Goal: Information Seeking & Learning: Find specific fact

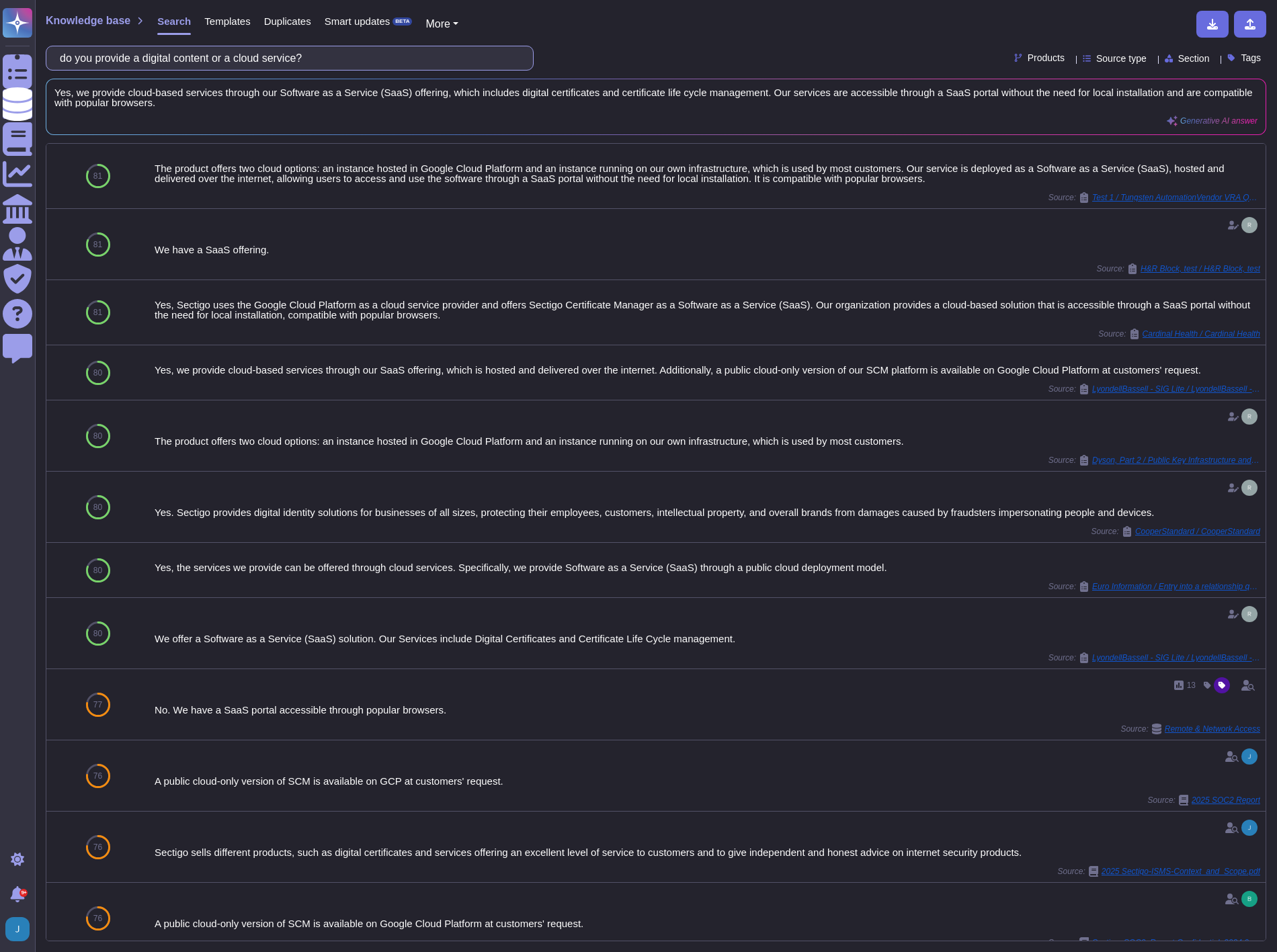
drag, startPoint x: 362, startPoint y: 58, endPoint x: -4, endPoint y: 64, distance: 366.0
click at [0, 64] on html "Questionnaires Knowledge Base Documents Analytics CAIQ / SIG Admin Trust Center…" at bounding box center [638, 476] width 1277 height 952
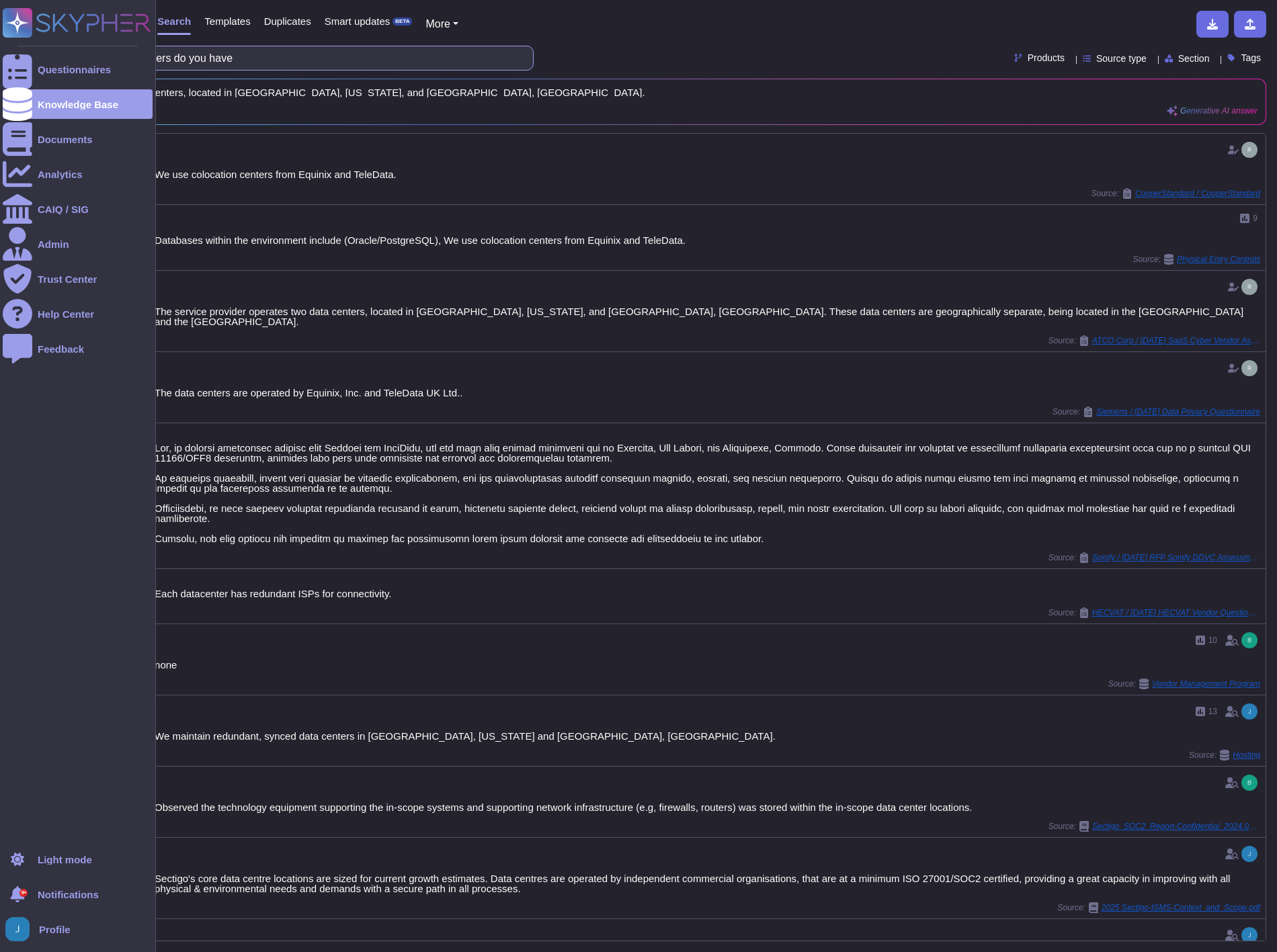
drag, startPoint x: 378, startPoint y: 64, endPoint x: 20, endPoint y: 53, distance: 358.2
click at [20, 53] on div "Questionnaires Knowledge Base Documents Analytics CAIQ / SIG Admin Trust Center…" at bounding box center [638, 476] width 1277 height 952
paste input "Does your company provide training for its employees on anti-corruption, anti-b…"
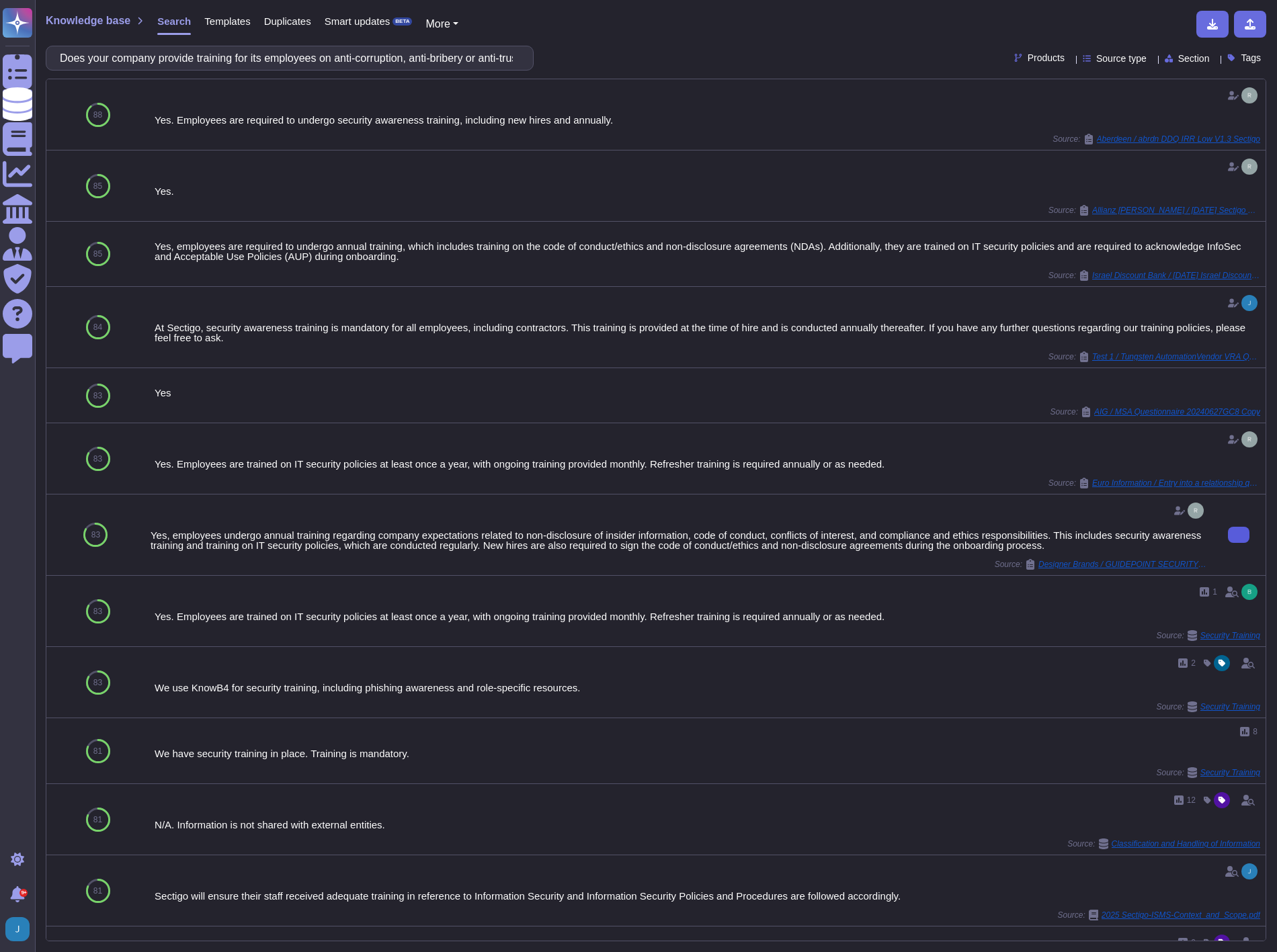
click at [411, 61] on input "Does your company provide training for its employees on anti-corruption, anti-b…" at bounding box center [285, 59] width 466 height 24
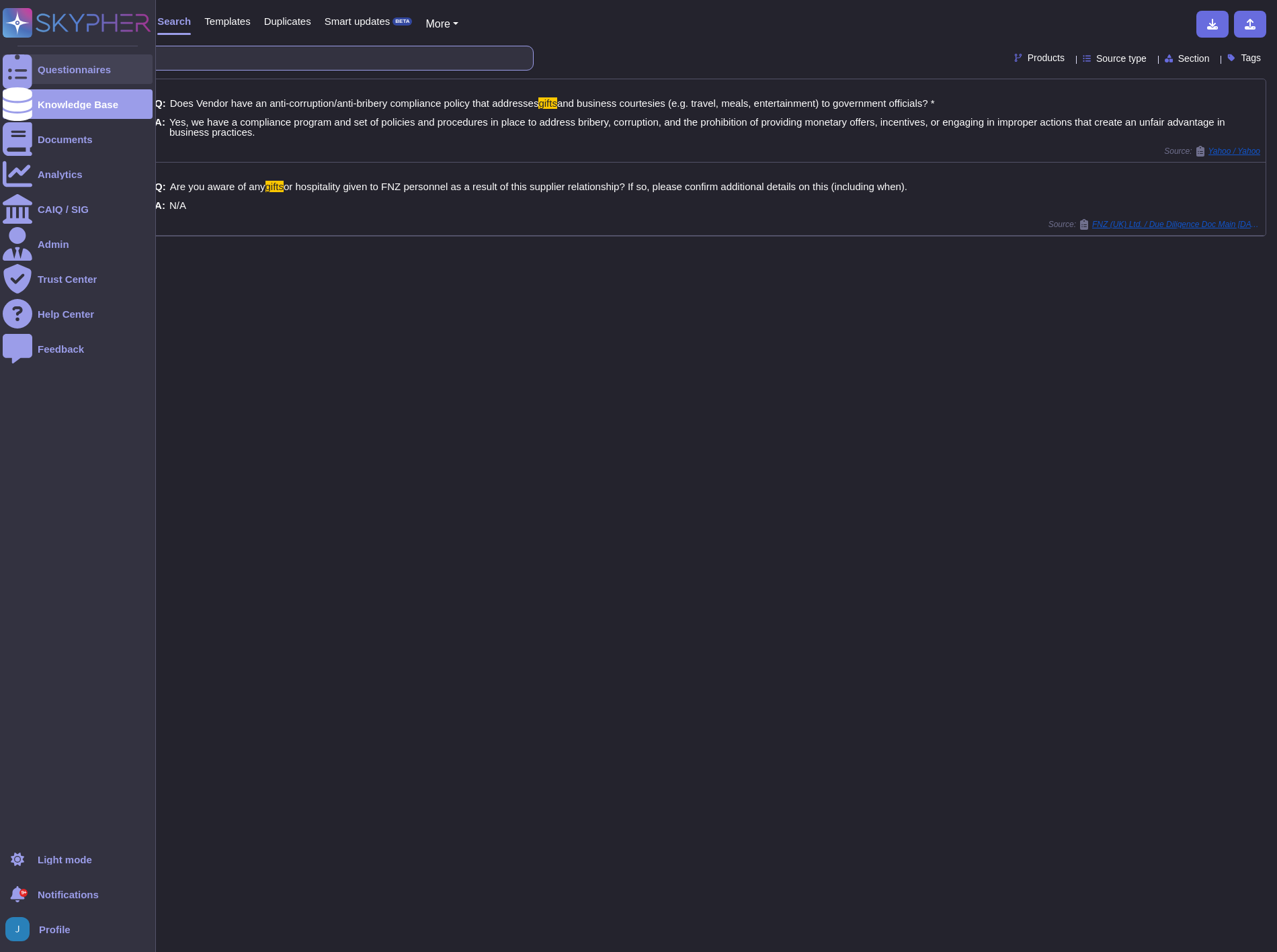
drag, startPoint x: 167, startPoint y: 63, endPoint x: 4, endPoint y: 64, distance: 163.0
click at [11, 70] on div "Questionnaires Knowledge Base Documents Analytics CAIQ / SIG Admin Trust Center…" at bounding box center [638, 476] width 1277 height 952
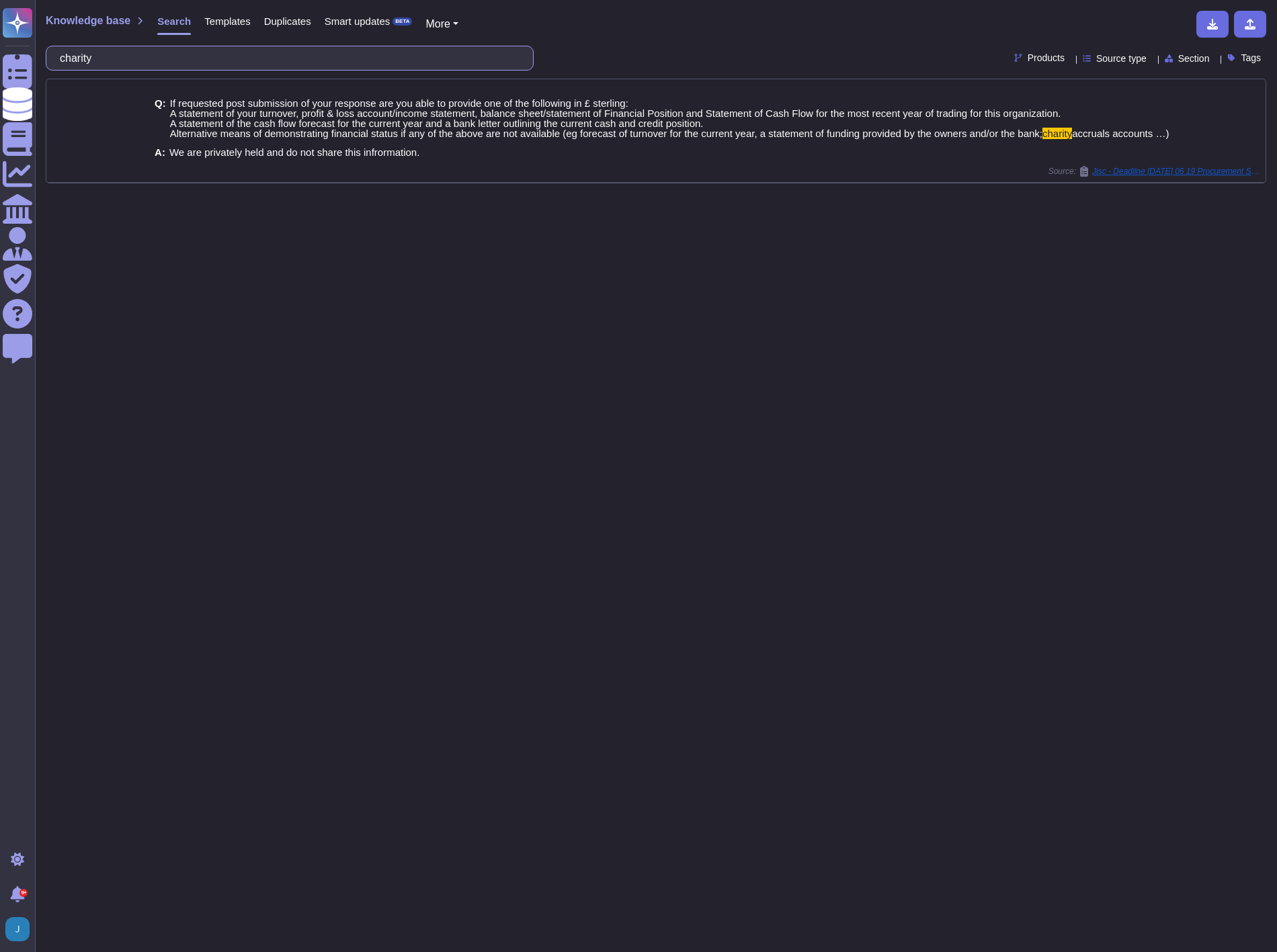
drag, startPoint x: 276, startPoint y: 63, endPoint x: 39, endPoint y: 55, distance: 237.1
click at [41, 55] on div "Knowledge base Search Templates Duplicates Smart updates BETA More charity Prod…" at bounding box center [655, 476] width 1242 height 952
paste input "Are accounts that have not been used in ninety (90) days disabled and deleted w…"
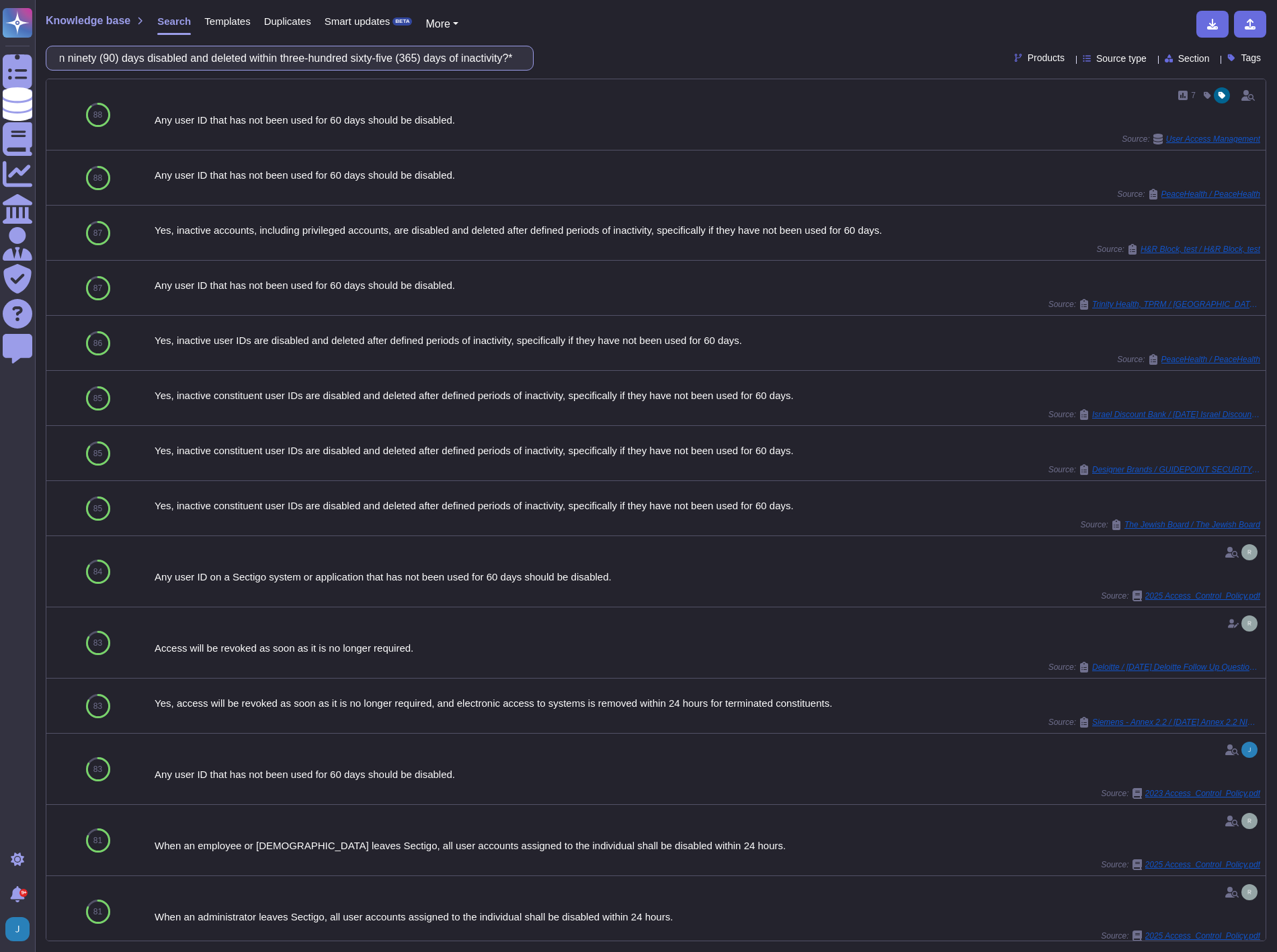
type input "Are accounts that have not been used in ninety (90) days disabled and deleted w…"
click at [414, 52] on input "Are accounts that have not been used in ninety (90) days disabled and deleted w…" at bounding box center [285, 59] width 466 height 24
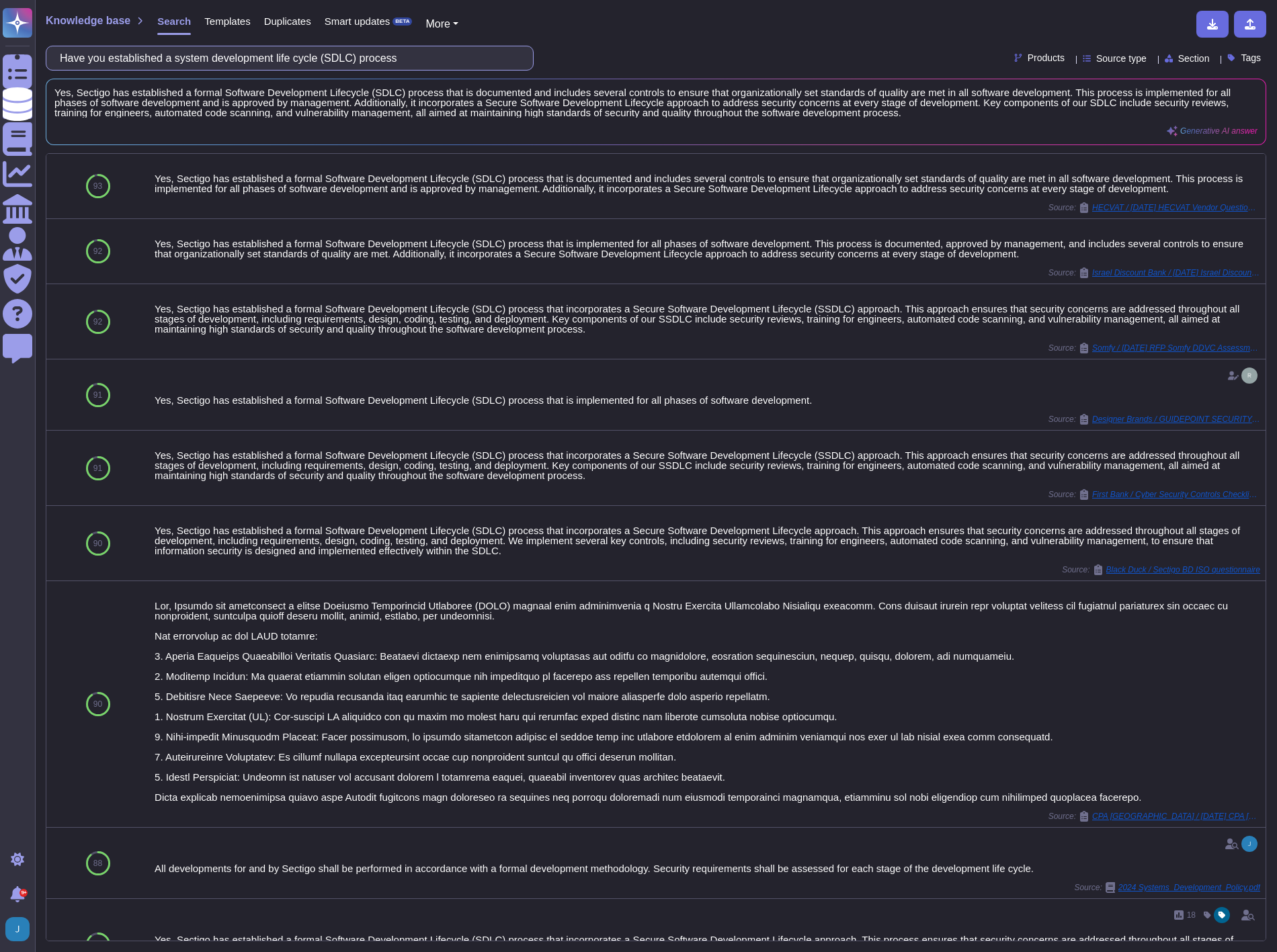
drag, startPoint x: 441, startPoint y: 59, endPoint x: -4, endPoint y: 9, distance: 447.8
click at [0, 9] on html "Questionnaires Knowledge Base Documents Analytics CAIQ / SIG Admin Trust Center…" at bounding box center [638, 476] width 1277 height 952
paste input "Do you employ DLP tools to monitor unauthorized leaks of data or outbound data …"
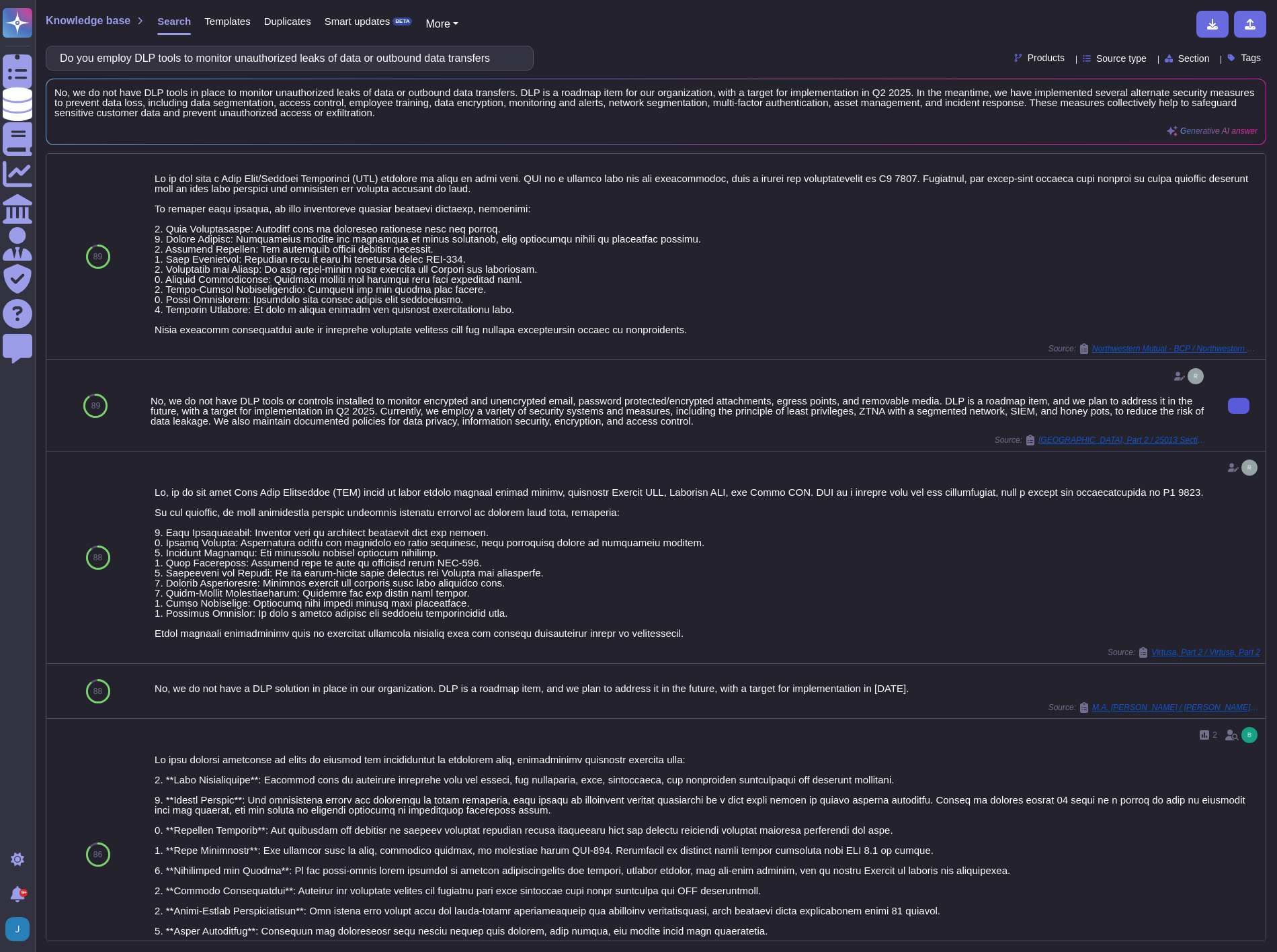
click at [481, 56] on input "Do you employ DLP tools to monitor unauthorized leaks of data or outbound data …" at bounding box center [285, 59] width 466 height 24
paste input "es the organization perform Privacy Impact Assessments (PIA) on information sys…"
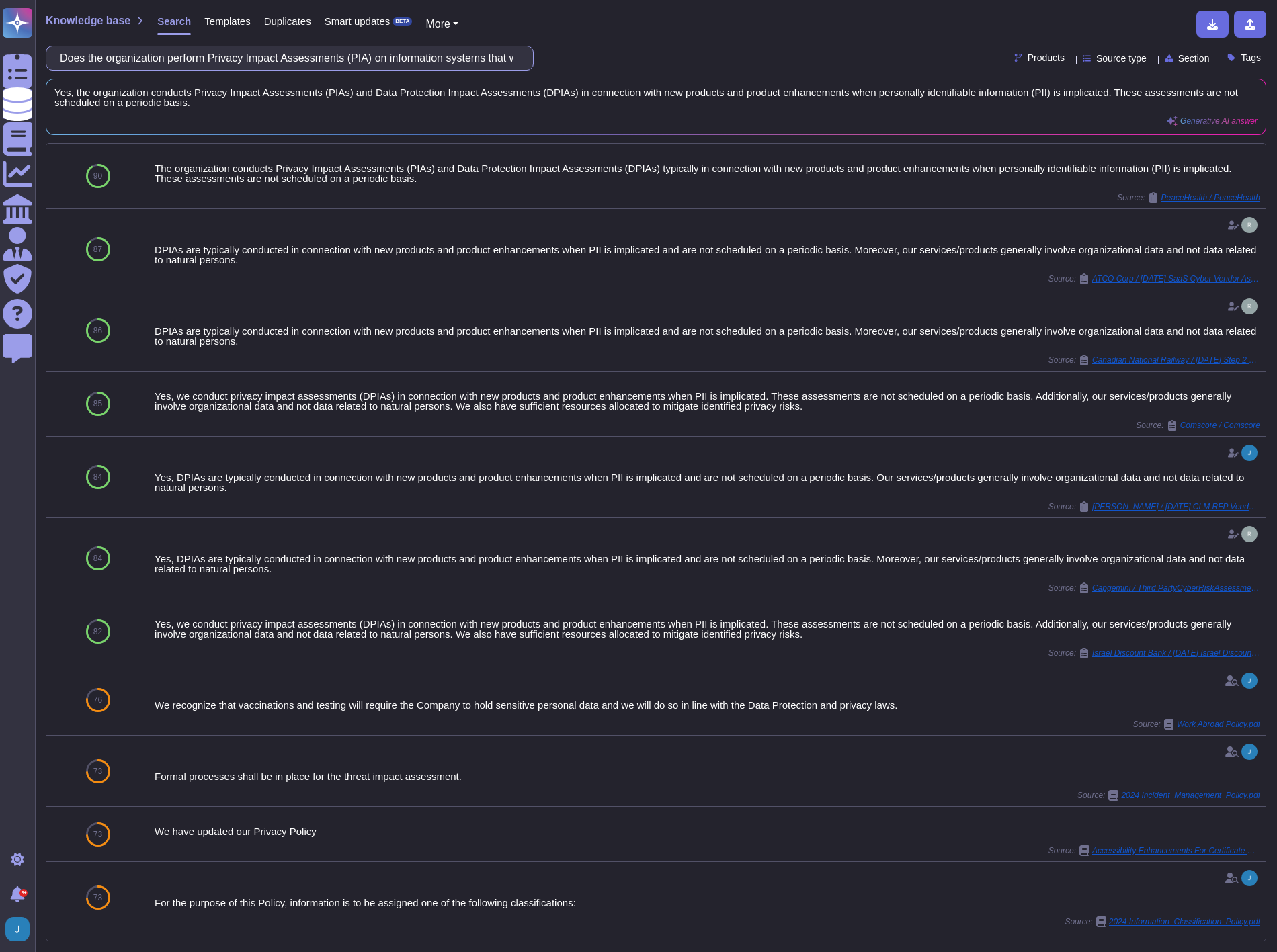
click at [265, 55] on input "Does the organization perform Privacy Impact Assessments (PIA) on information s…" at bounding box center [285, 59] width 466 height 24
paste input "incident response plans assign job titles and duties for handling computer and …"
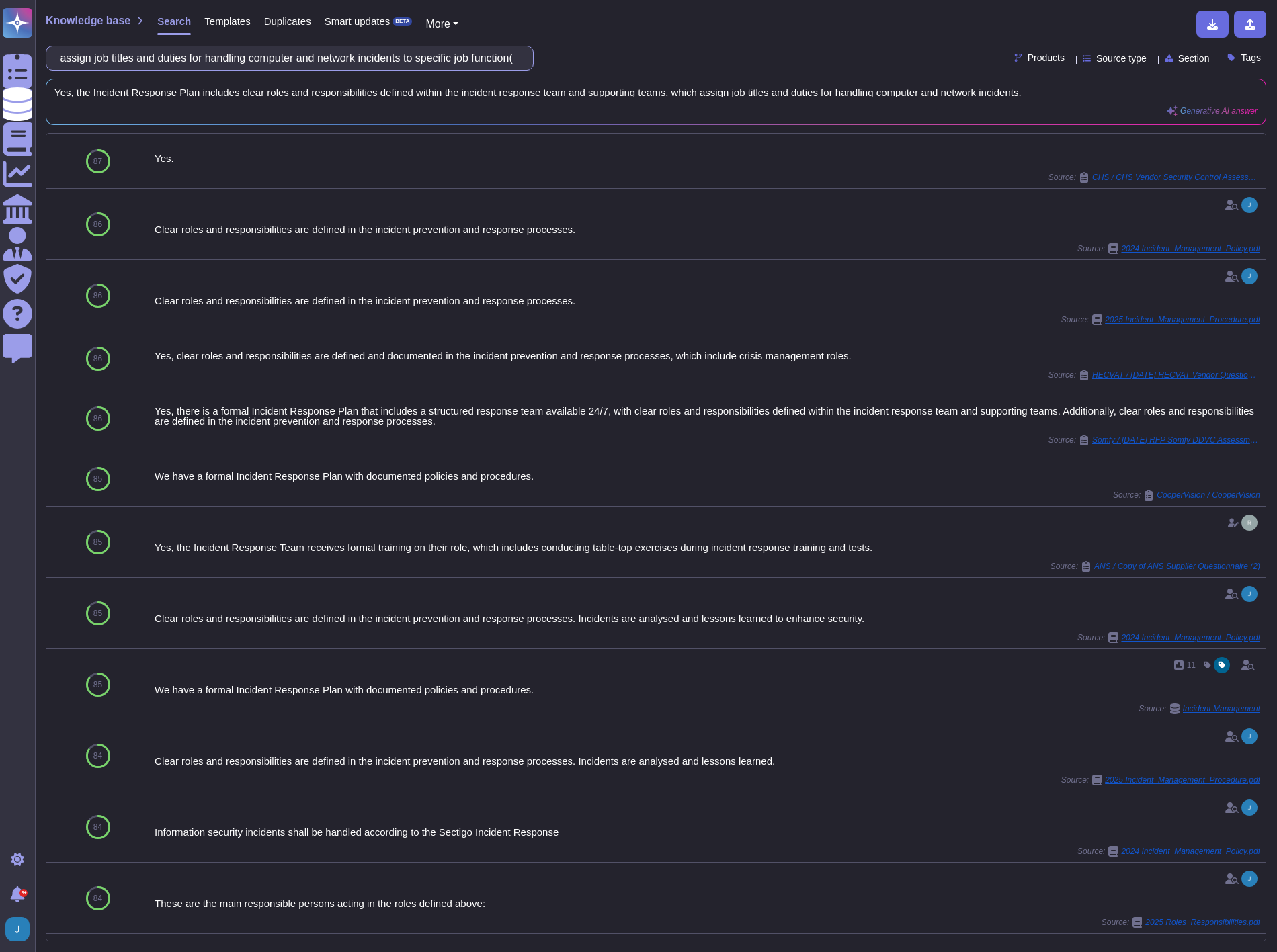
type input "Do incident response plans assign job titles and duties for handling computer a…"
click at [363, 58] on input "Do incident response plans assign job titles and duties for handling computer a…" at bounding box center [285, 59] width 466 height 24
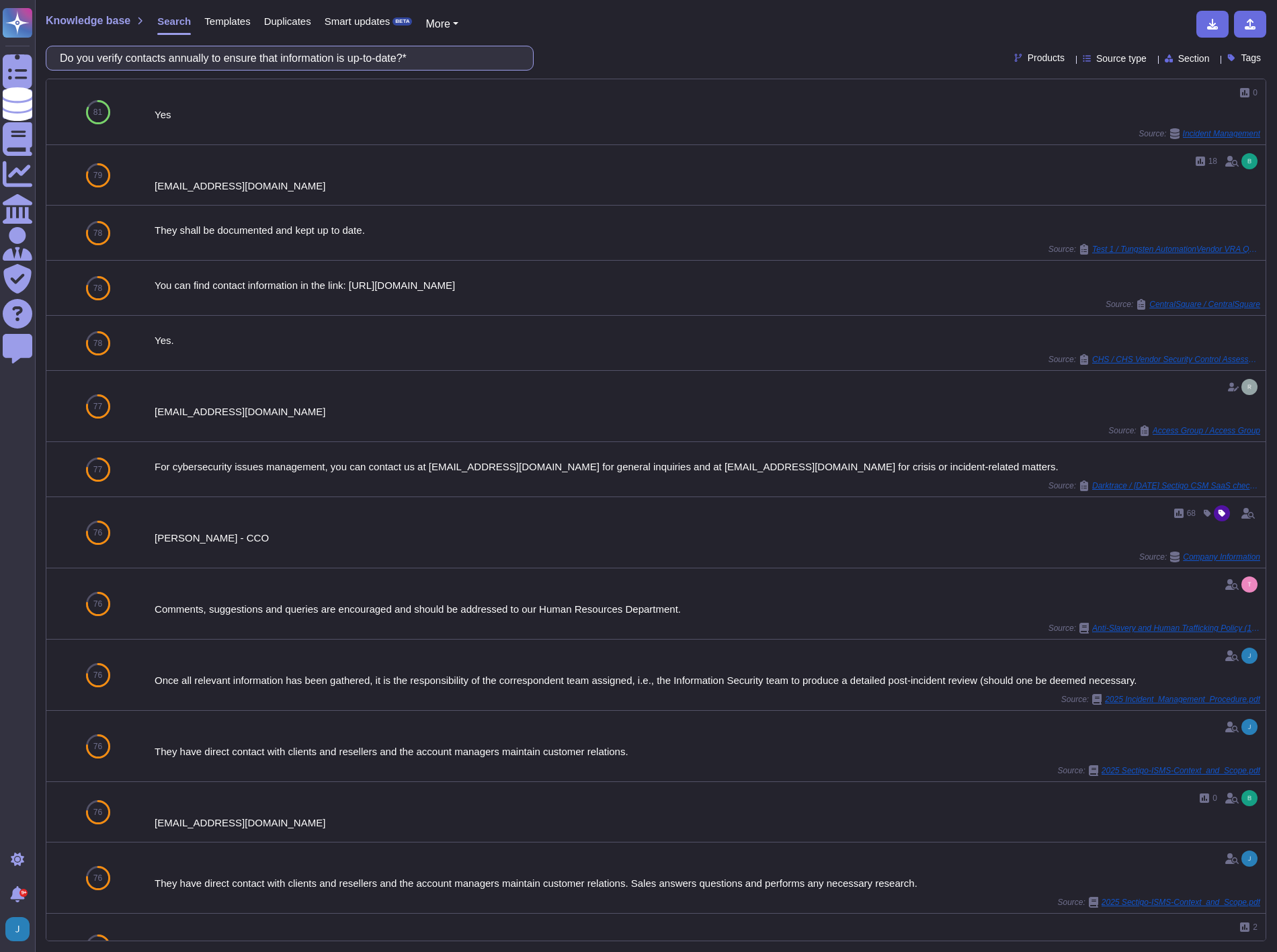
drag, startPoint x: 441, startPoint y: 55, endPoint x: -4, endPoint y: 5, distance: 447.8
click at [0, 5] on html "Questionnaires Knowledge Base Documents Analytics CAIQ / SIG Admin Trust Center…" at bounding box center [638, 476] width 1277 height 952
paste input "document and maintain Third-party contact information to be used to report a se…"
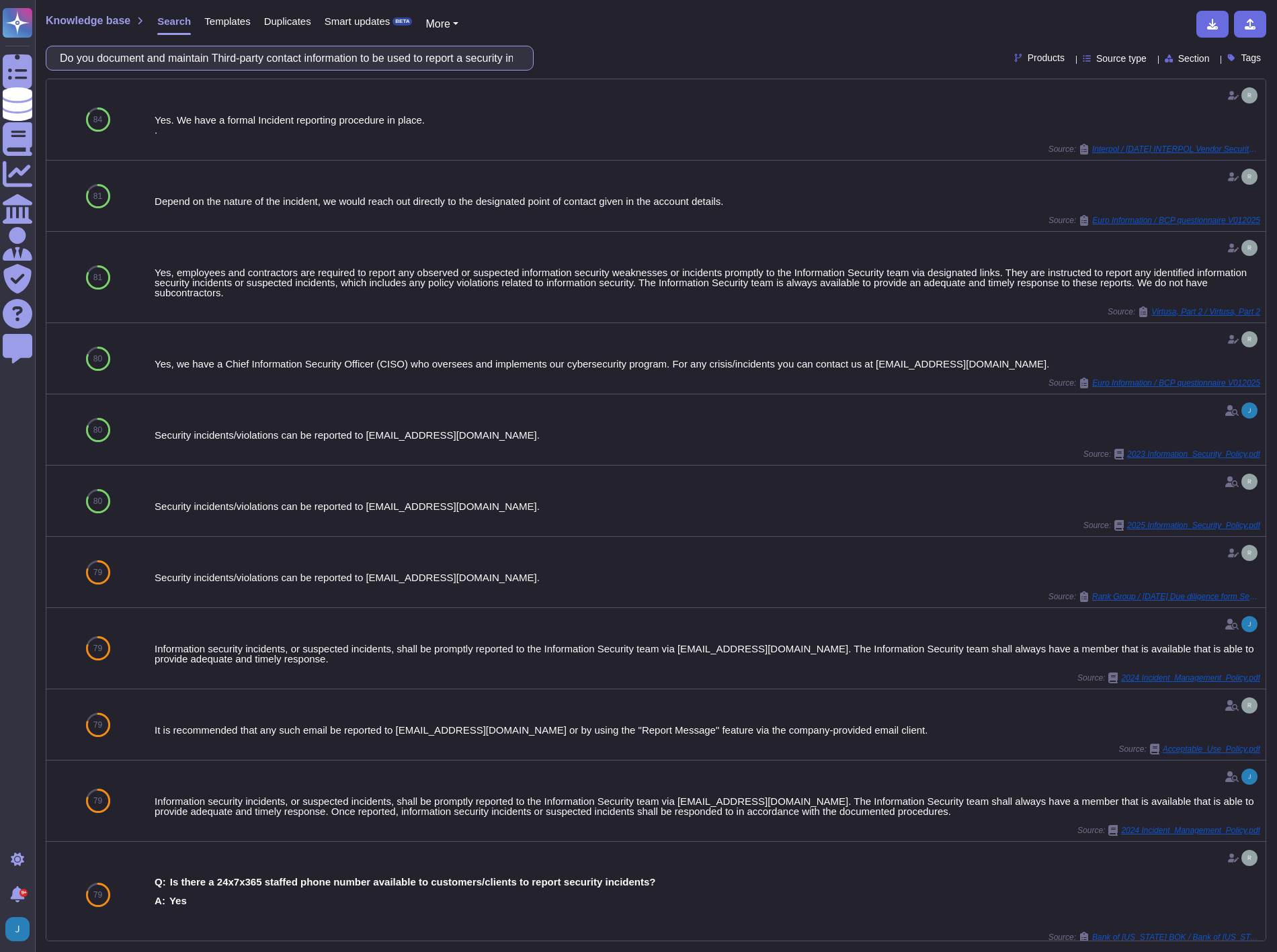
click at [506, 59] on input "Do you document and maintain Third-party contact information to be used to repo…" at bounding box center [285, 59] width 466 height 24
paste input "verify contacts annually to ensure that information is up-to-date?"
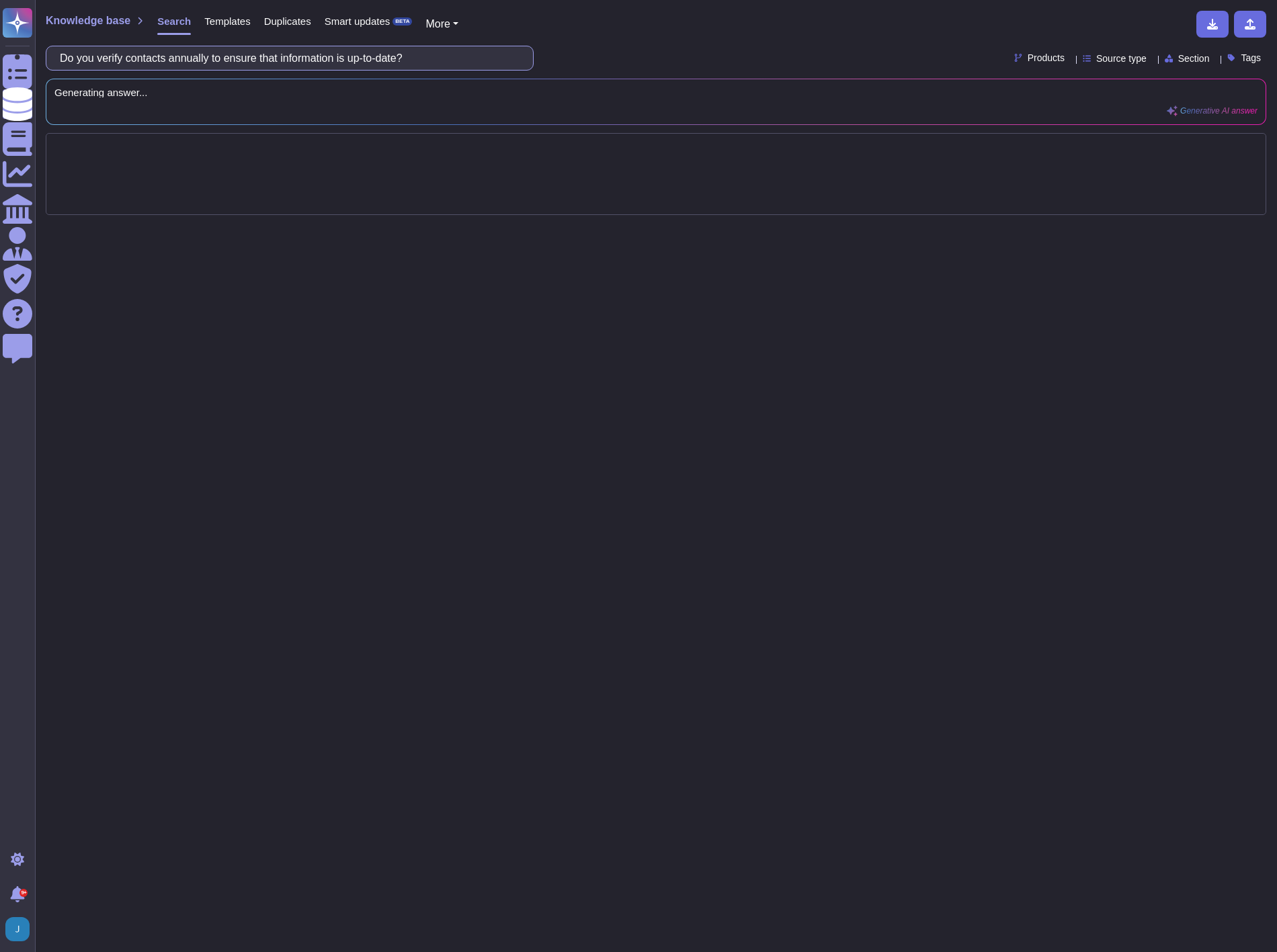
drag, startPoint x: 434, startPoint y: 64, endPoint x: 291, endPoint y: 68, distance: 143.1
click at [273, 71] on div "Knowledge base Search Templates Duplicates Smart updates BETA More Do you verif…" at bounding box center [655, 476] width 1242 height 952
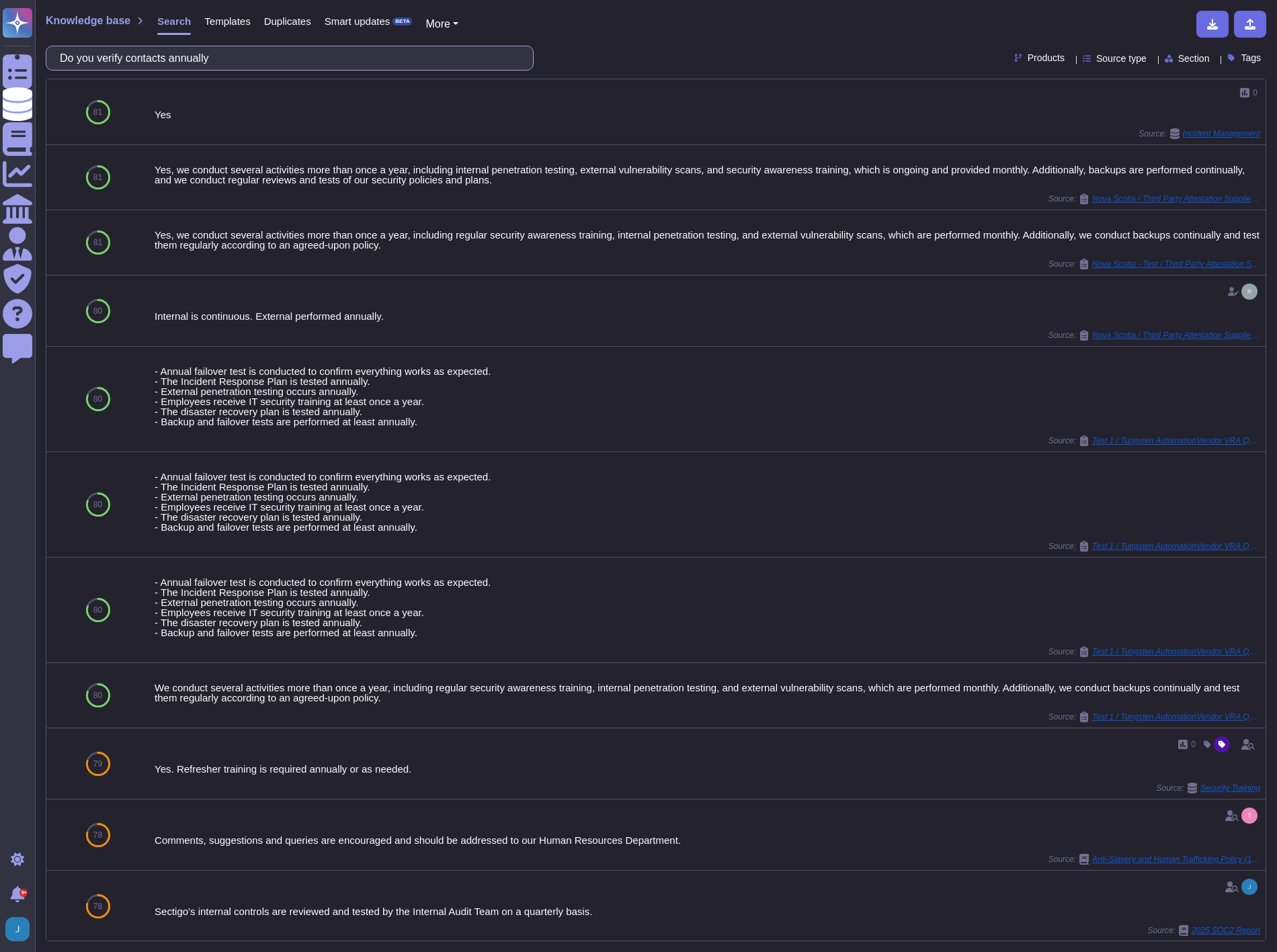
drag, startPoint x: 324, startPoint y: 59, endPoint x: -4, endPoint y: 49, distance: 328.2
click at [0, 49] on html "Questionnaires Knowledge Base Documents Analytics CAIQ / SIG Admin Trust Center…" at bounding box center [638, 476] width 1277 height 952
paste input "Are subnetworks physically or logically separated from internal networks?"
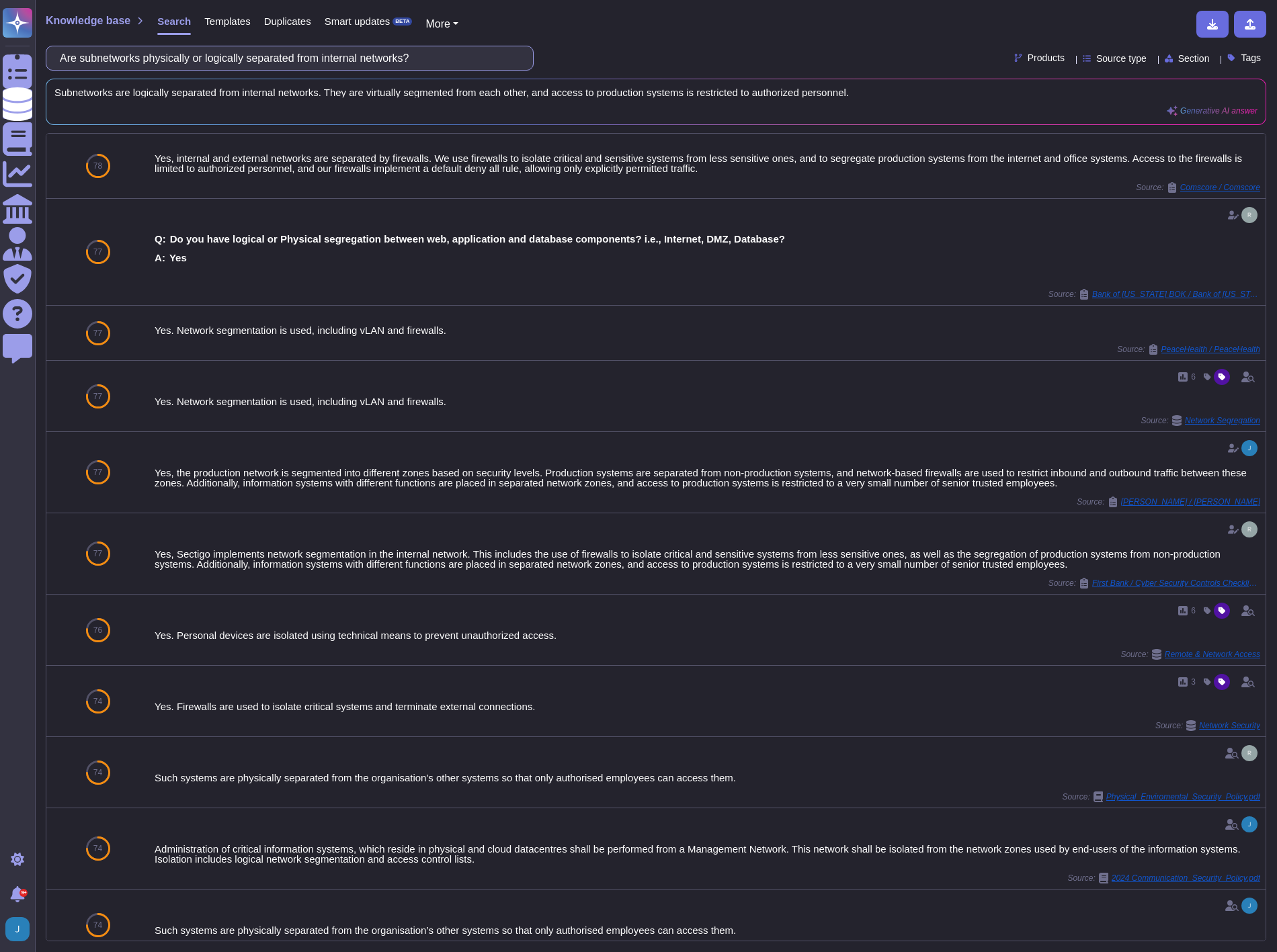
drag, startPoint x: 482, startPoint y: 63, endPoint x: -4, endPoint y: 41, distance: 486.5
click at [0, 41] on html "Questionnaires Knowledge Base Documents Analytics CAIQ / SIG Admin Trust Center…" at bounding box center [638, 476] width 1277 height 952
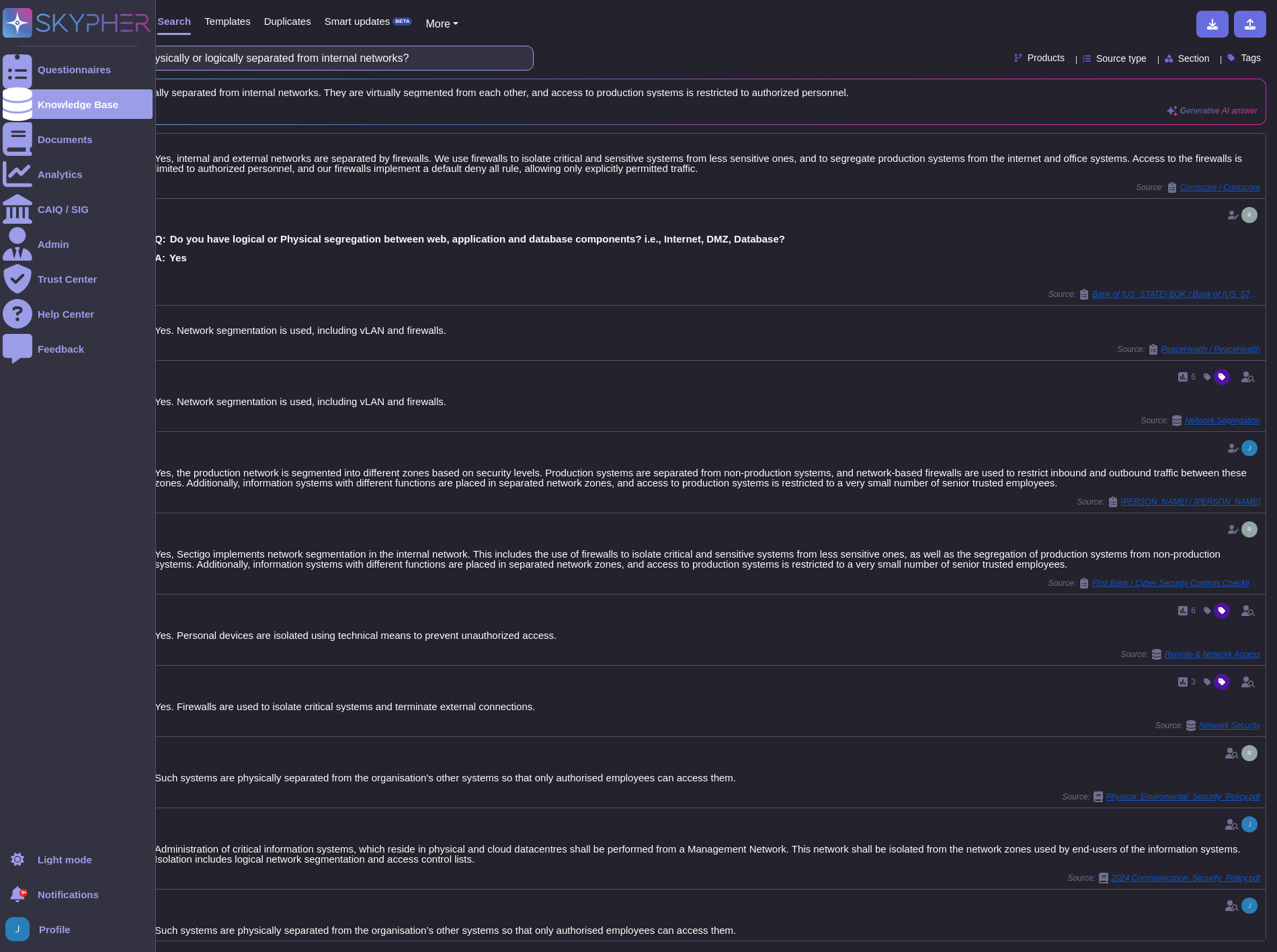
paste input "Do you require authorization for remote access to the corporate network"
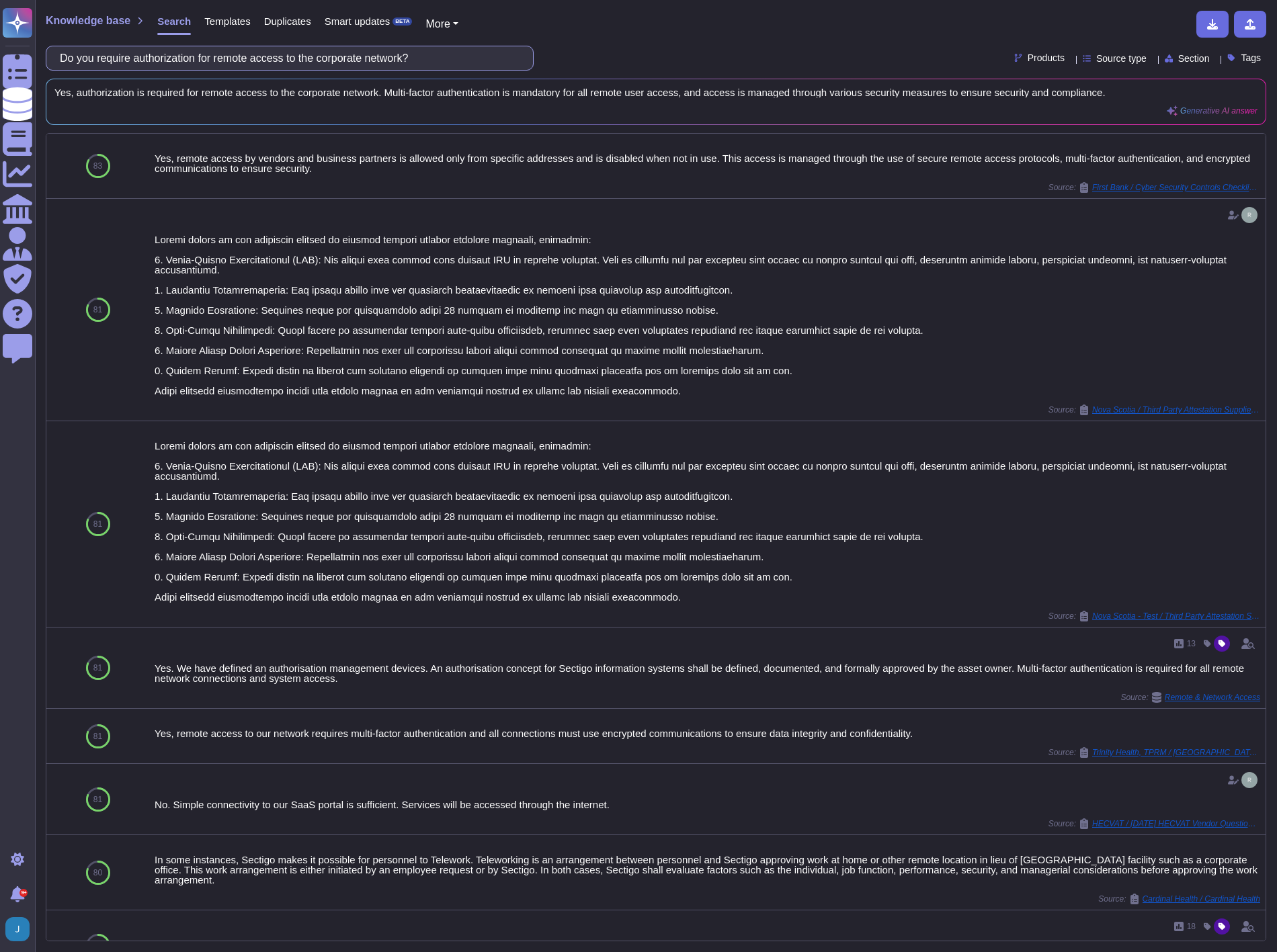
drag, startPoint x: 501, startPoint y: 57, endPoint x: -4, endPoint y: 41, distance: 505.3
click at [0, 41] on html "Questionnaires Knowledge Base Documents Analytics CAIQ / SIG Admin Trust Center…" at bounding box center [638, 476] width 1277 height 952
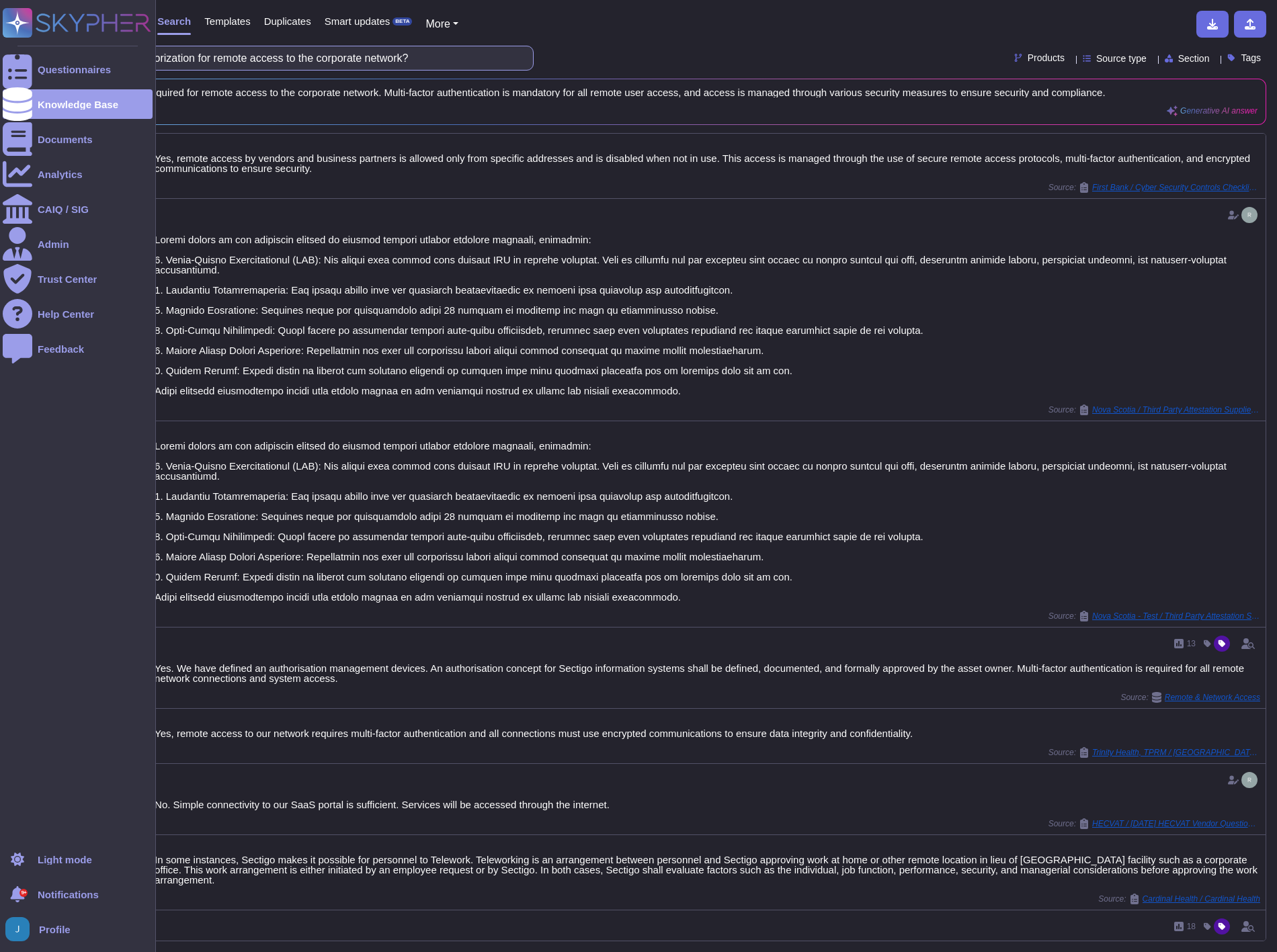
paste input "Is remote access enabled only during the time period needed and monitored"
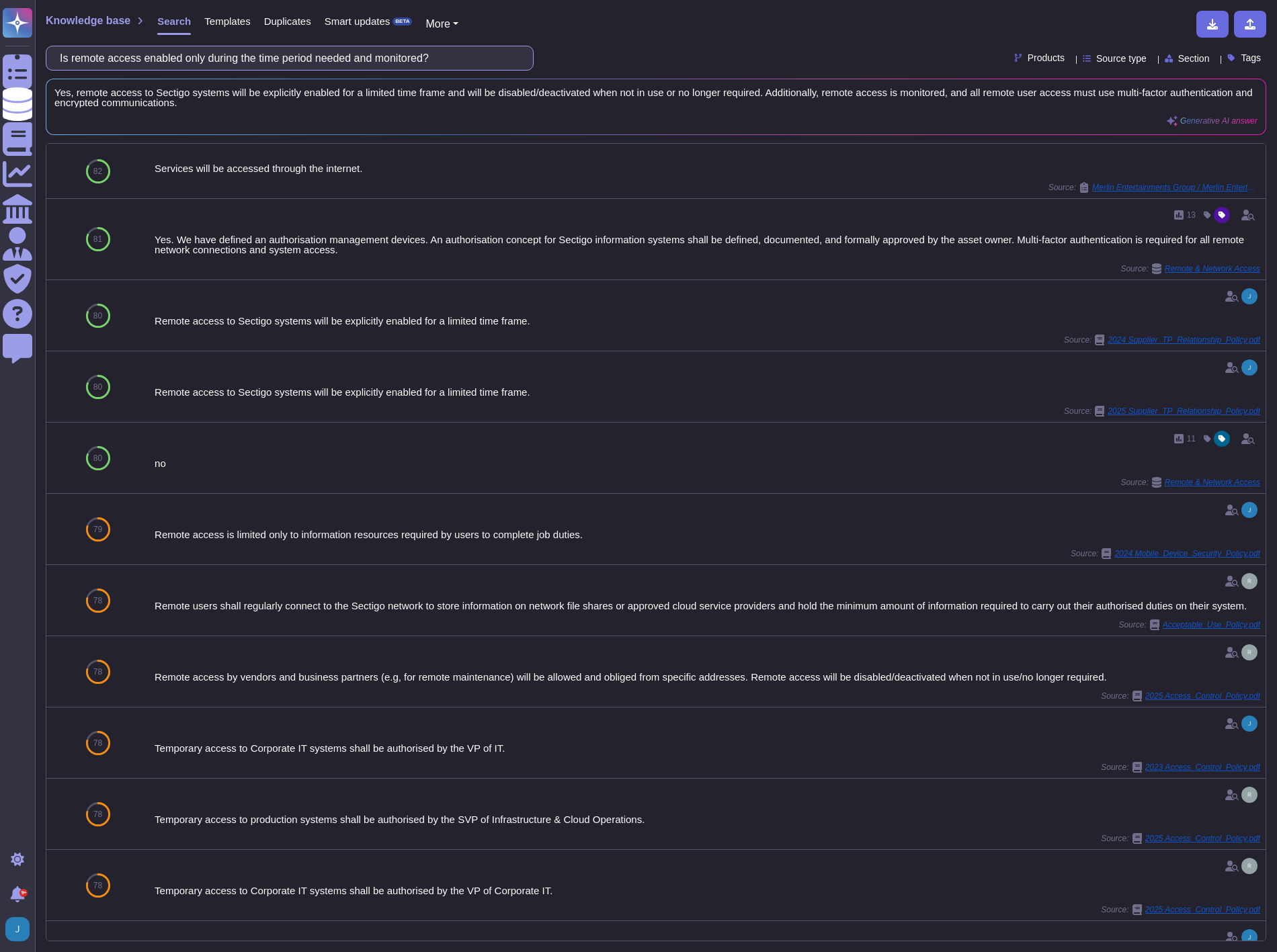
click at [421, 61] on input "Is remote access enabled only during the time period needed and monitored?" at bounding box center [285, 59] width 466 height 24
paste input "Are Remote devices prevented from simultaneously establishing non-remote connec…"
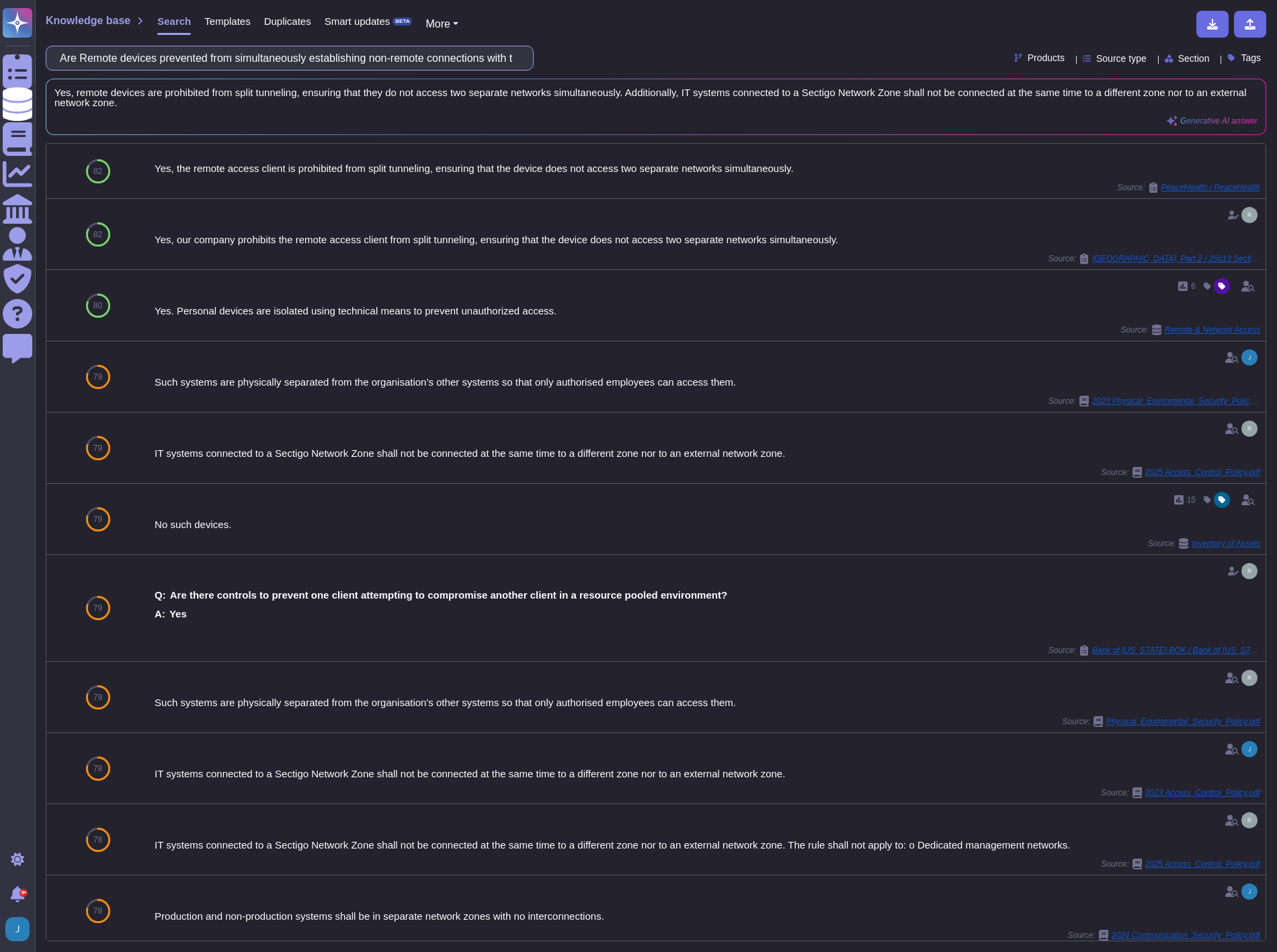
click at [455, 59] on input "Are Remote devices prevented from simultaneously establishing non-remote connec…" at bounding box center [285, 59] width 466 height 24
paste input "Have you placed application firewalls in front of any critical servers to verif…"
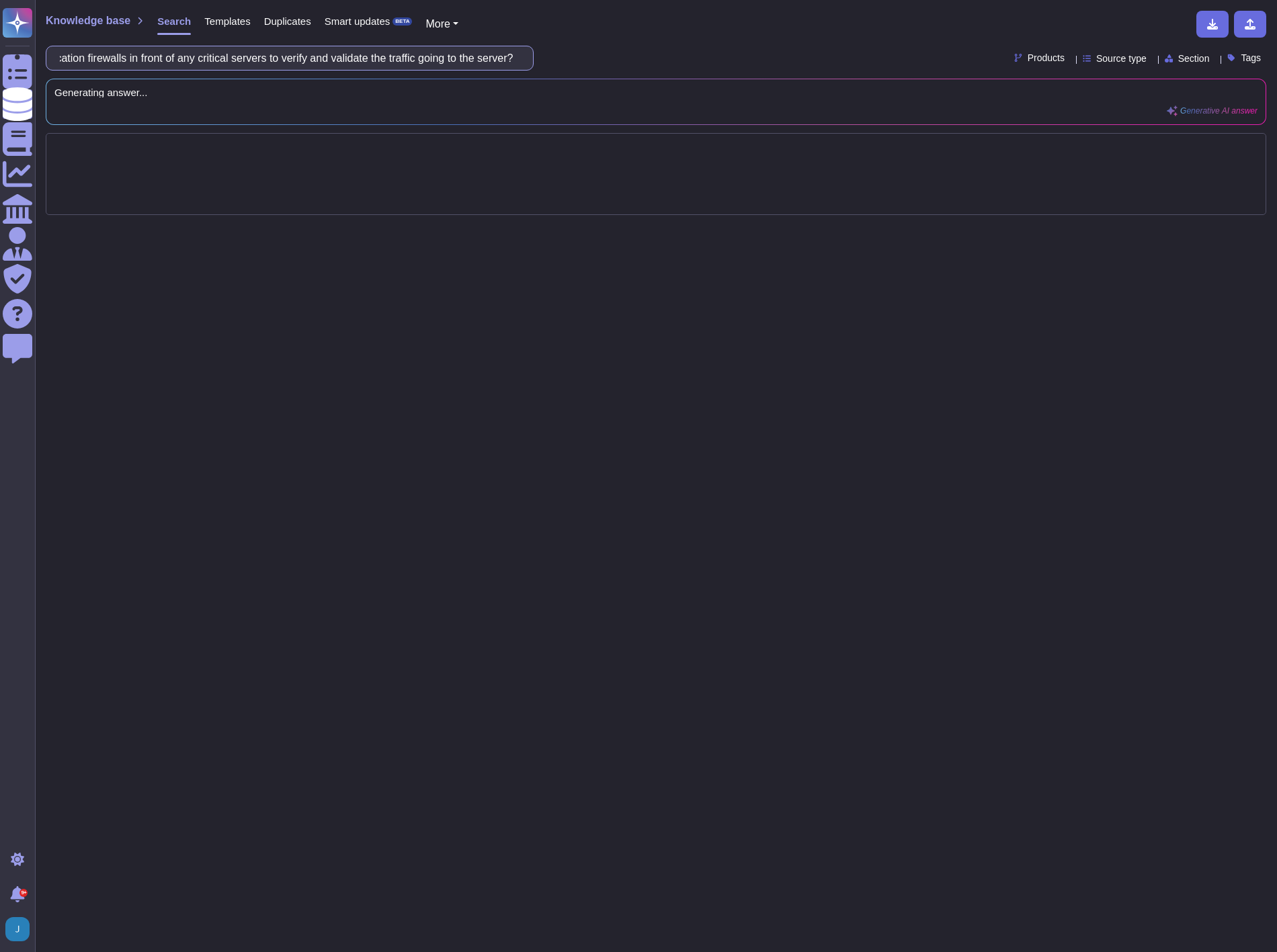
type input "Have you placed application firewalls in front of any critical servers to verif…"
